Goal: Task Accomplishment & Management: Manage account settings

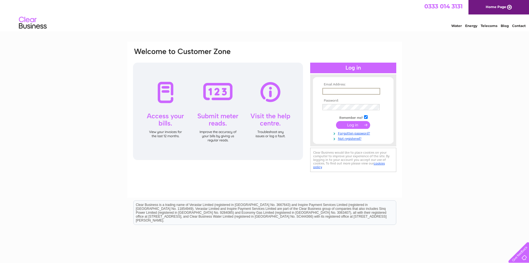
click at [341, 88] on input "text" at bounding box center [352, 91] width 58 height 7
type input "lochs.servicesltd@gmail.com"
click at [349, 128] on input "submit" at bounding box center [353, 125] width 34 height 8
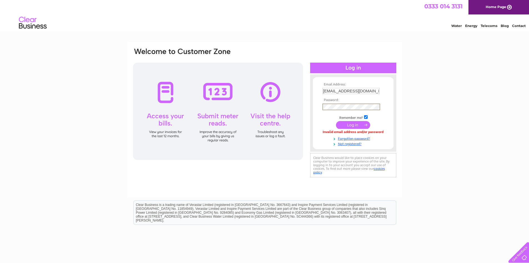
drag, startPoint x: 356, startPoint y: 123, endPoint x: 352, endPoint y: 123, distance: 3.7
click at [356, 123] on input "submit" at bounding box center [353, 125] width 34 height 8
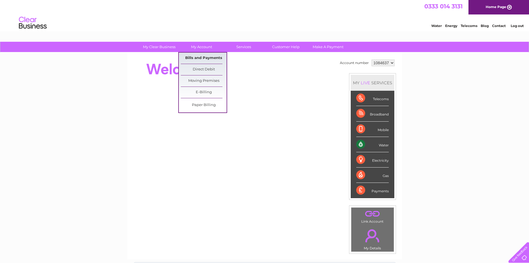
click at [207, 58] on link "Bills and Payments" at bounding box center [204, 58] width 46 height 11
click at [208, 56] on link "Bills and Payments" at bounding box center [204, 58] width 46 height 11
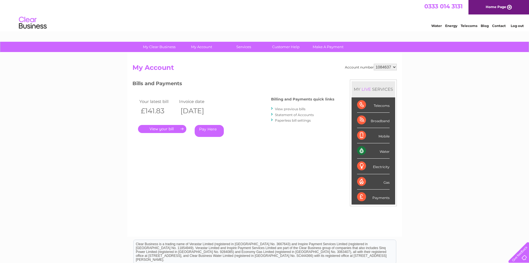
click at [160, 127] on link "." at bounding box center [162, 129] width 48 height 8
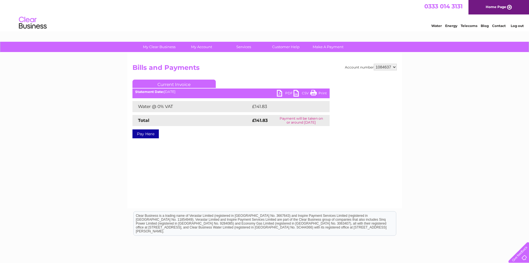
click at [278, 93] on link "PDF" at bounding box center [285, 94] width 17 height 8
click at [520, 26] on link "Log out" at bounding box center [517, 26] width 13 height 4
